Goal: Find specific page/section: Find specific page/section

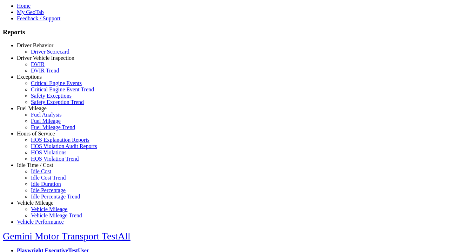
click at [40, 168] on link "Idle Time / Cost" at bounding box center [35, 165] width 36 height 6
click at [46, 175] on link "Idle Cost" at bounding box center [41, 172] width 20 height 6
select select "**"
select select
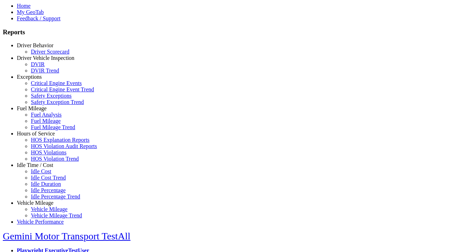
select select
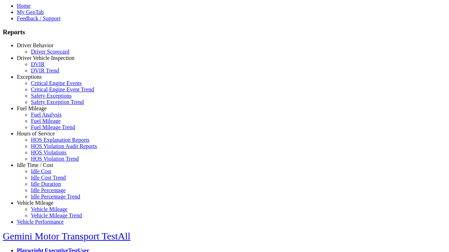
select select
